Goal: Find contact information: Find contact information

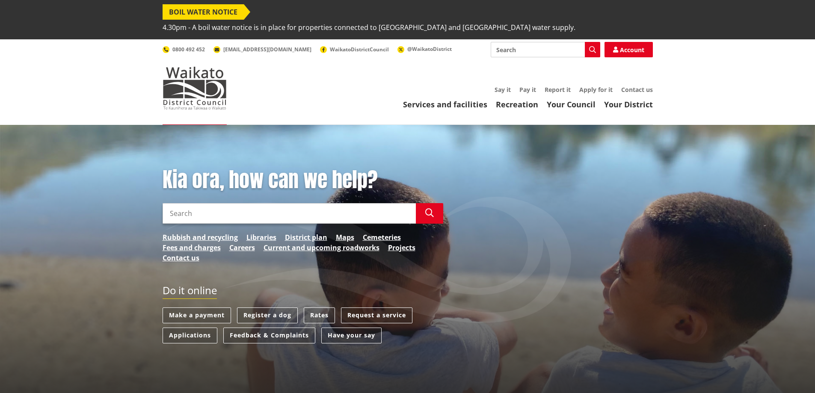
click at [521, 42] on input "Search" at bounding box center [545, 49] width 109 height 15
type input "solicitor"
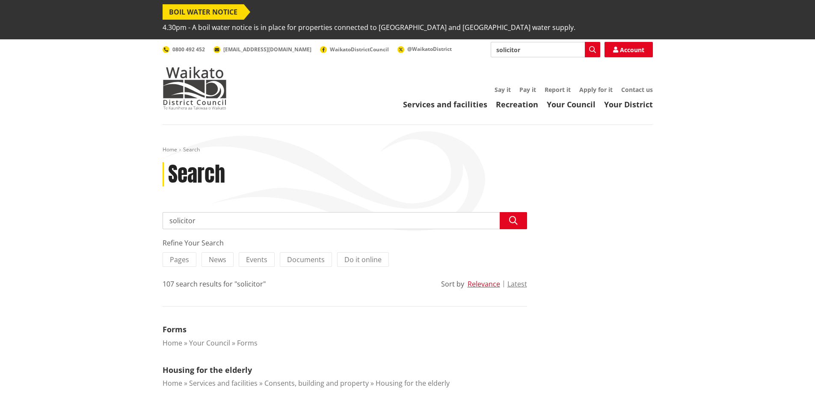
click at [533, 42] on input "solicitor" at bounding box center [545, 49] width 109 height 15
type input "solicitor request"
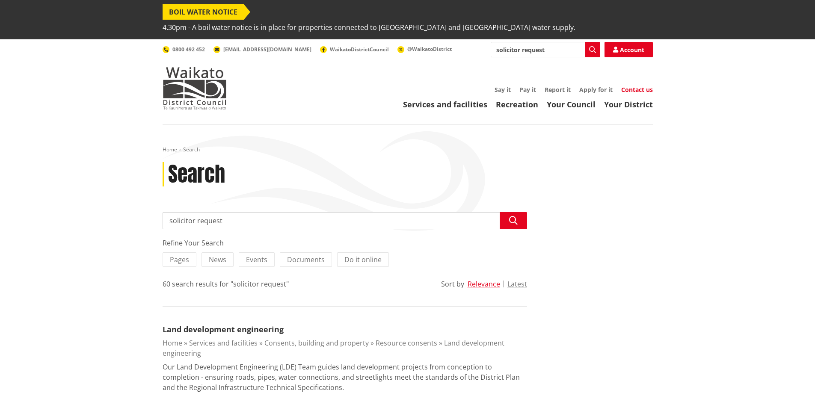
click at [641, 86] on link "Contact us" at bounding box center [637, 90] width 32 height 8
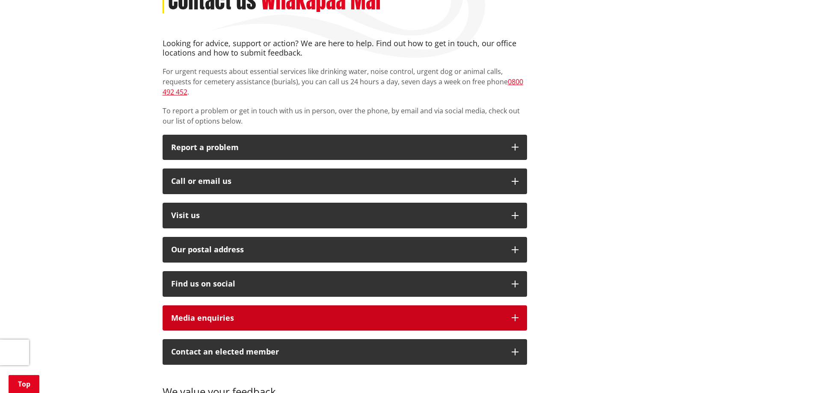
scroll to position [43, 0]
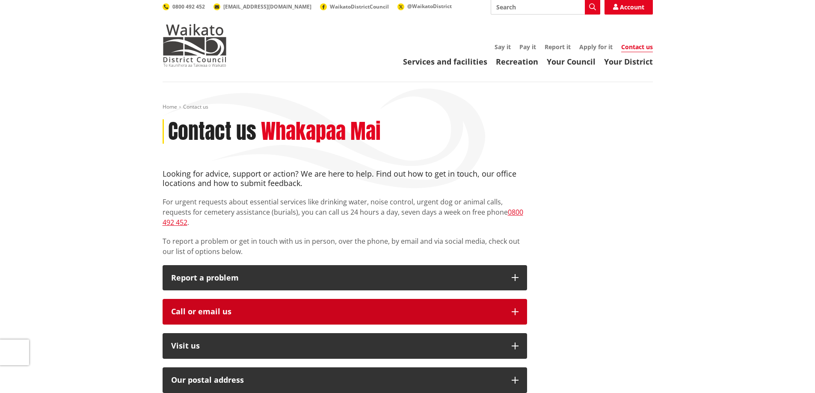
click at [188, 307] on div "Call or email us" at bounding box center [337, 311] width 332 height 9
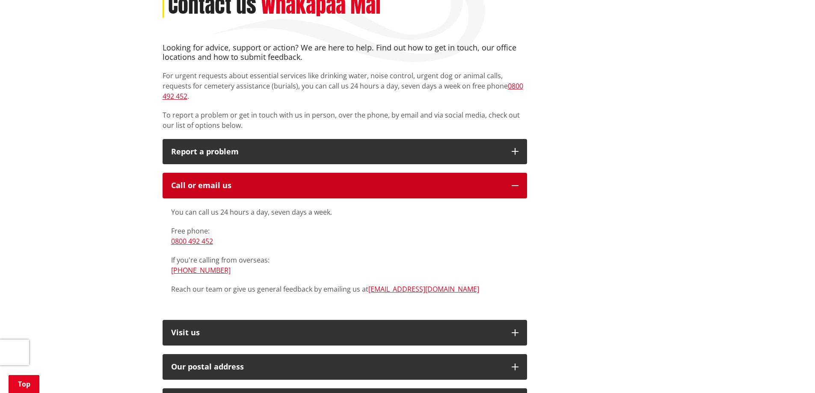
scroll to position [171, 0]
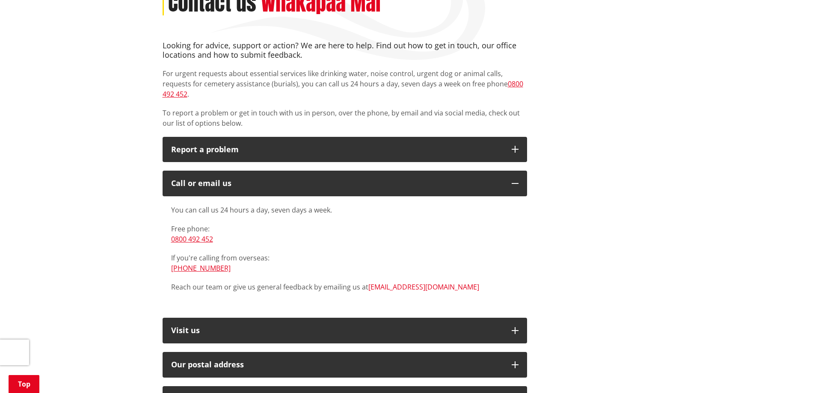
click at [391, 282] on link "[EMAIL_ADDRESS][DOMAIN_NAME]" at bounding box center [423, 286] width 111 height 9
